Goal: Find specific page/section

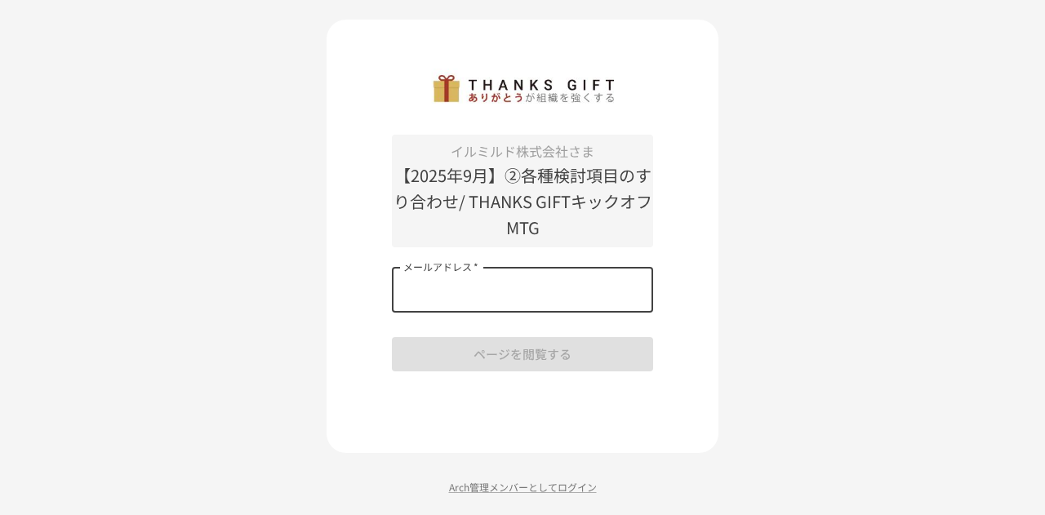
click at [501, 287] on input "メールアドレス   *" at bounding box center [522, 290] width 261 height 46
click at [243, 269] on div "イルミルド株式会社さま 【[DATE]】②各種検討項目のすり合わせ/ THANKS GIFTキックオフMTG メールアドレス   * メールアドレス   * …" at bounding box center [522, 257] width 1045 height 515
click at [513, 307] on input "メールアドレス   *" at bounding box center [522, 290] width 261 height 46
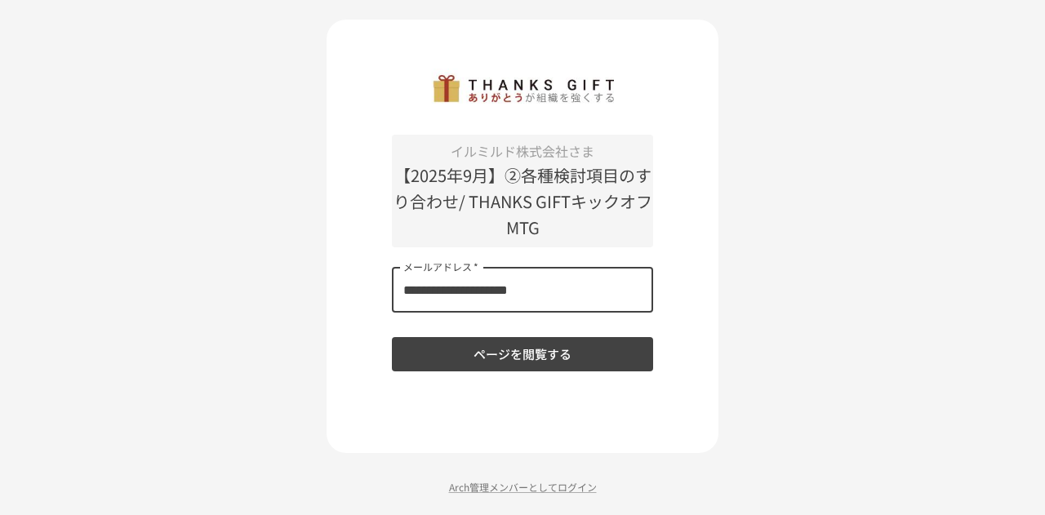
type input "**********"
click at [392, 337] on button "ページを閲覧する" at bounding box center [522, 354] width 261 height 34
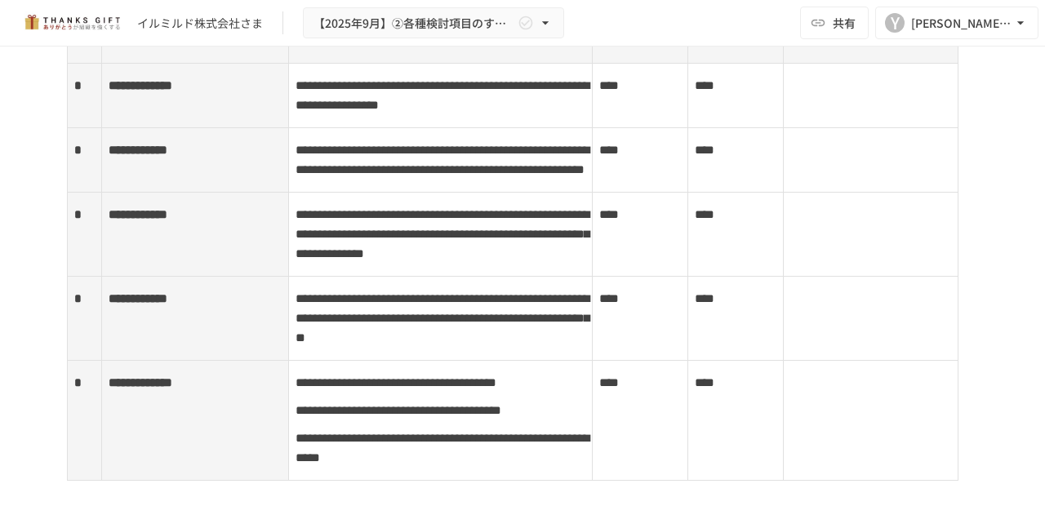
scroll to position [3825, 0]
